Goal: Information Seeking & Learning: Learn about a topic

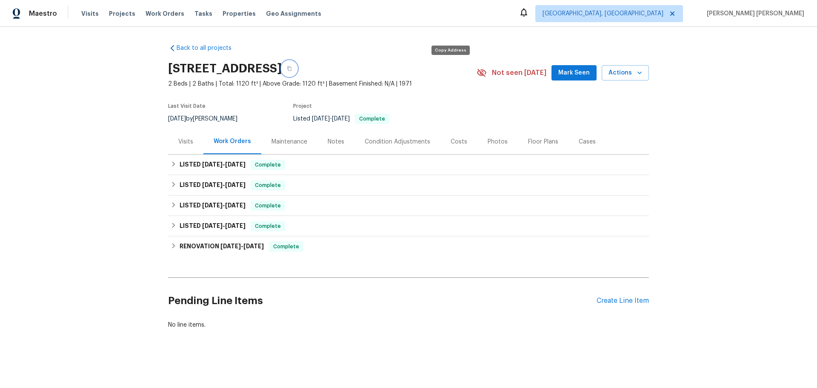
click at [291, 68] on icon "button" at bounding box center [289, 68] width 4 height 5
click at [328, 142] on div "Notes" at bounding box center [336, 141] width 17 height 9
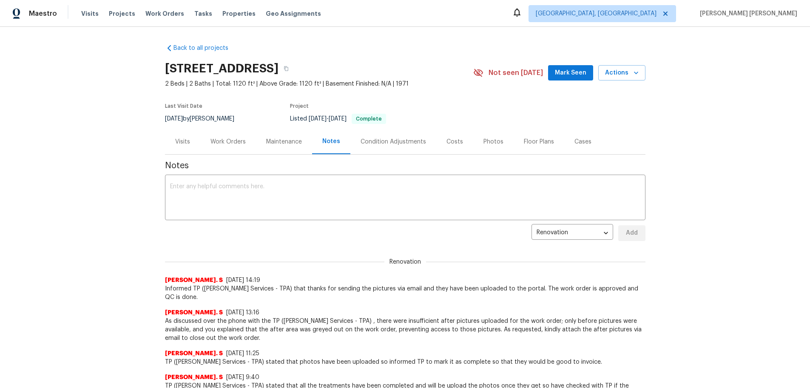
click at [180, 146] on div "Visits" at bounding box center [182, 141] width 35 height 25
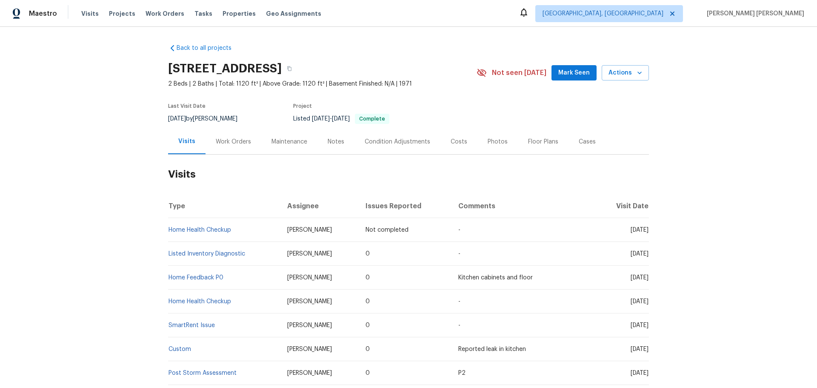
click at [387, 146] on div "Condition Adjustments" at bounding box center [397, 141] width 86 height 25
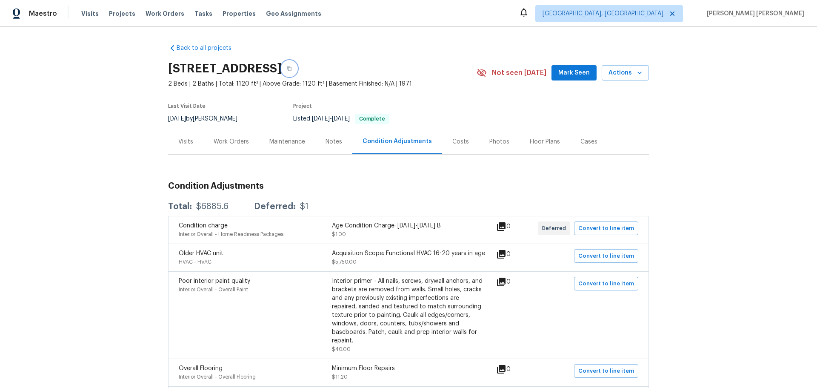
click at [297, 71] on button "button" at bounding box center [289, 68] width 15 height 15
click at [454, 141] on div "Costs" at bounding box center [460, 141] width 17 height 9
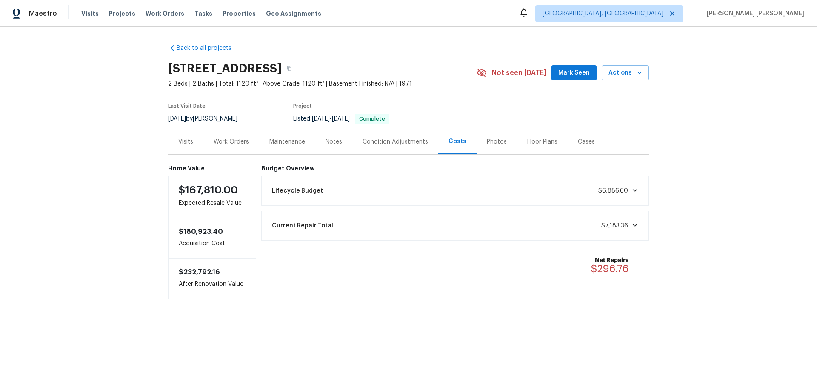
click at [412, 146] on div "Condition Adjustments" at bounding box center [395, 141] width 86 height 25
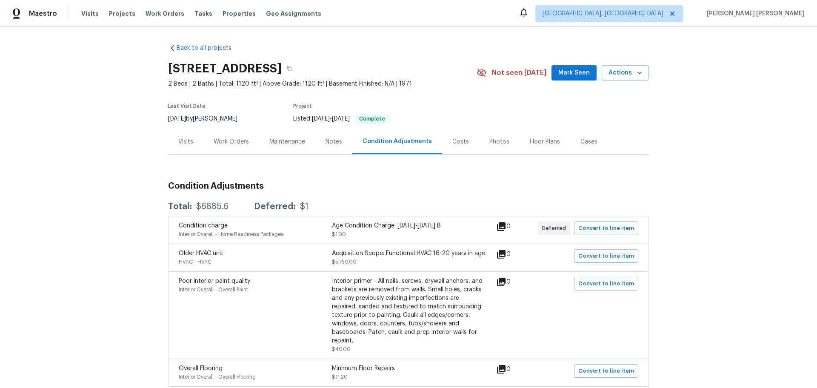
click at [489, 143] on div "Photos" at bounding box center [499, 141] width 20 height 9
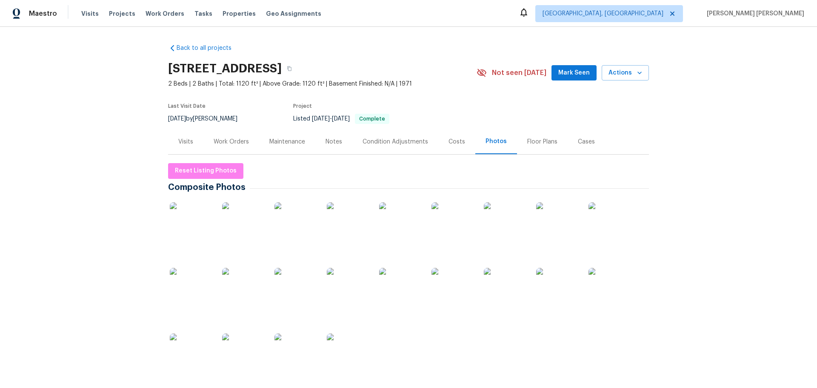
click at [331, 138] on div "Notes" at bounding box center [333, 141] width 17 height 9
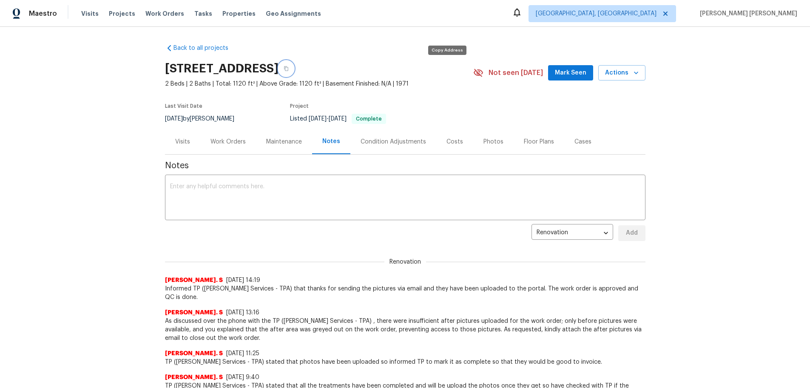
drag, startPoint x: 443, startPoint y: 69, endPoint x: 416, endPoint y: 64, distance: 27.6
click at [294, 69] on button "button" at bounding box center [286, 68] width 15 height 15
